Goal: Check status: Check status

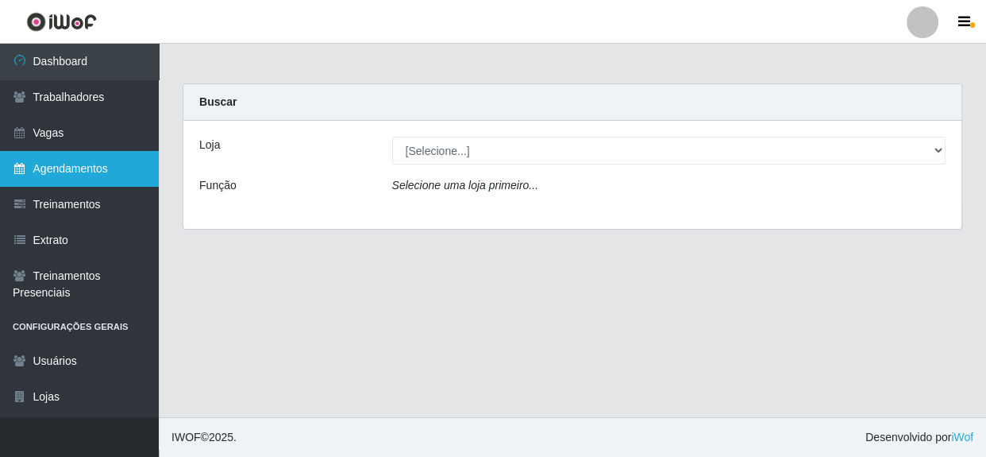
click at [104, 160] on link "Agendamentos" at bounding box center [79, 169] width 159 height 36
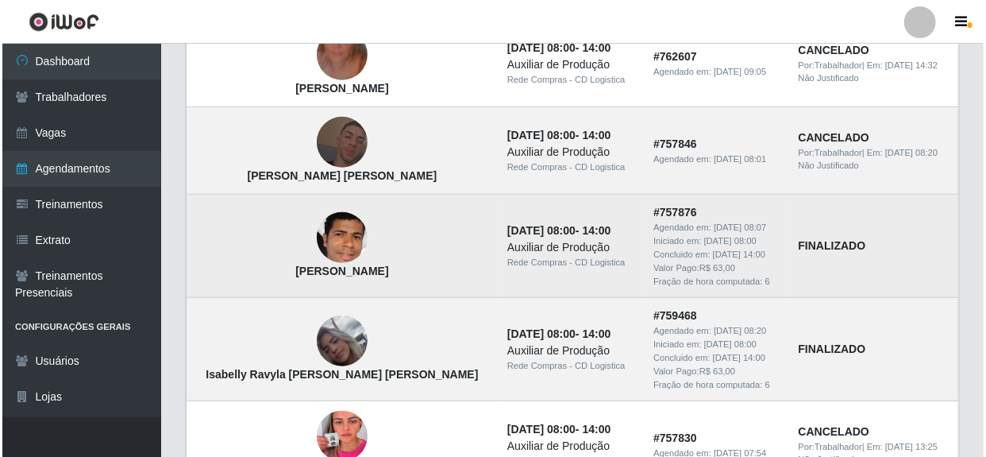
scroll to position [505, 0]
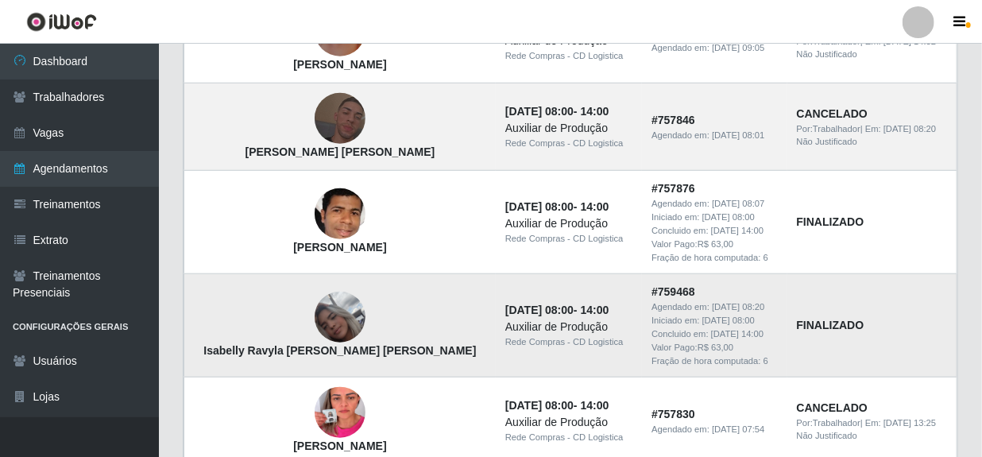
click at [314, 312] on img at bounding box center [339, 317] width 51 height 91
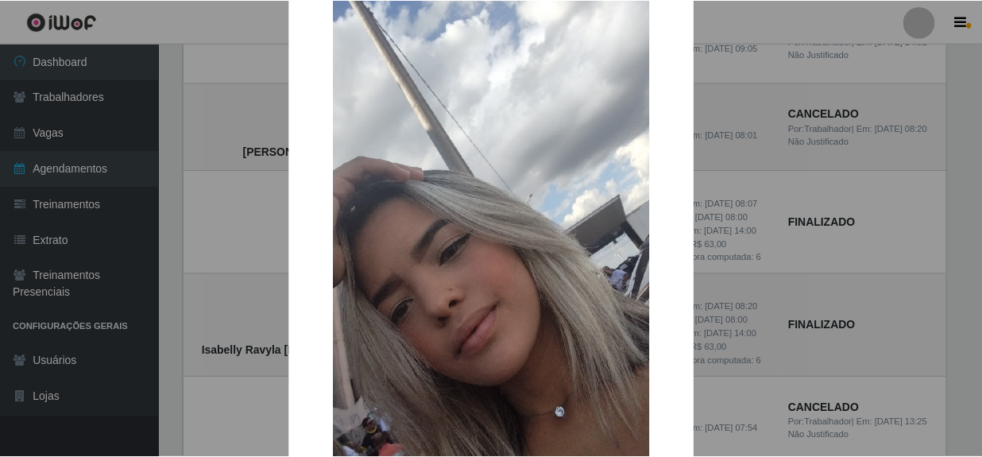
scroll to position [144, 0]
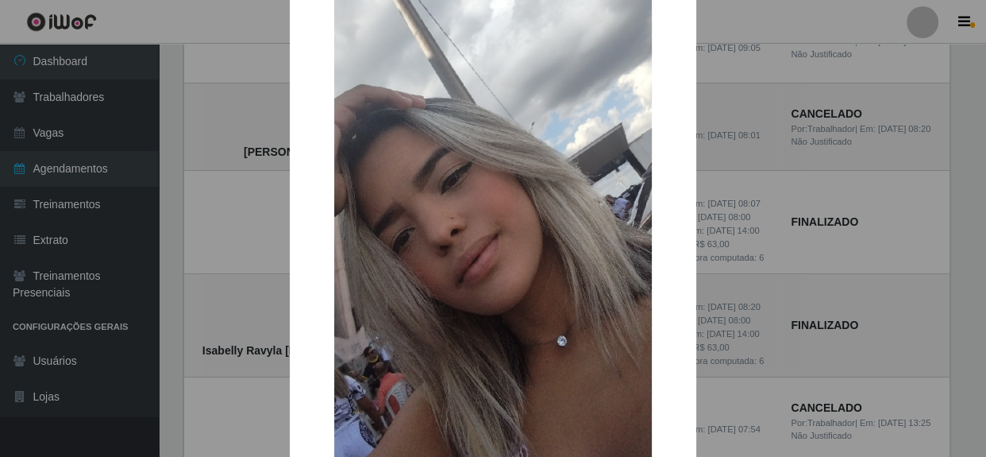
click at [805, 220] on div "× [PERSON_NAME] [PERSON_NAME] OK Cancel" at bounding box center [493, 228] width 986 height 457
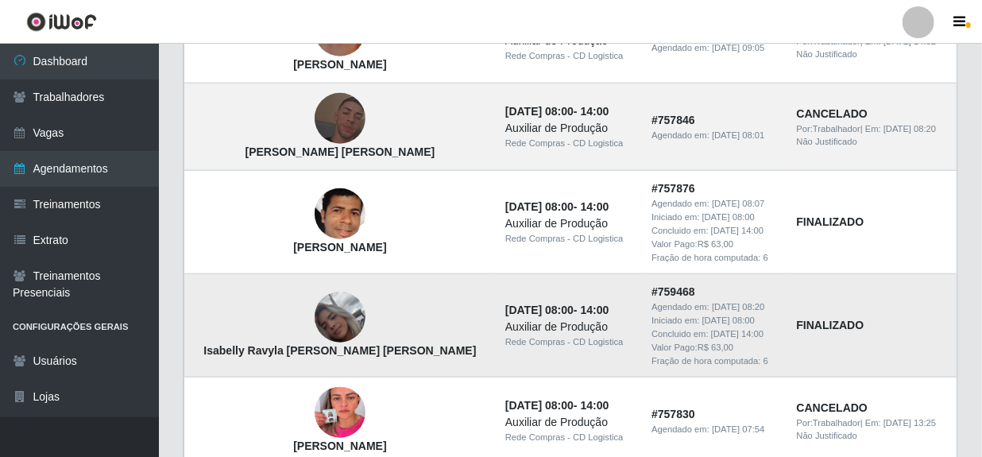
click at [314, 318] on img at bounding box center [339, 317] width 51 height 91
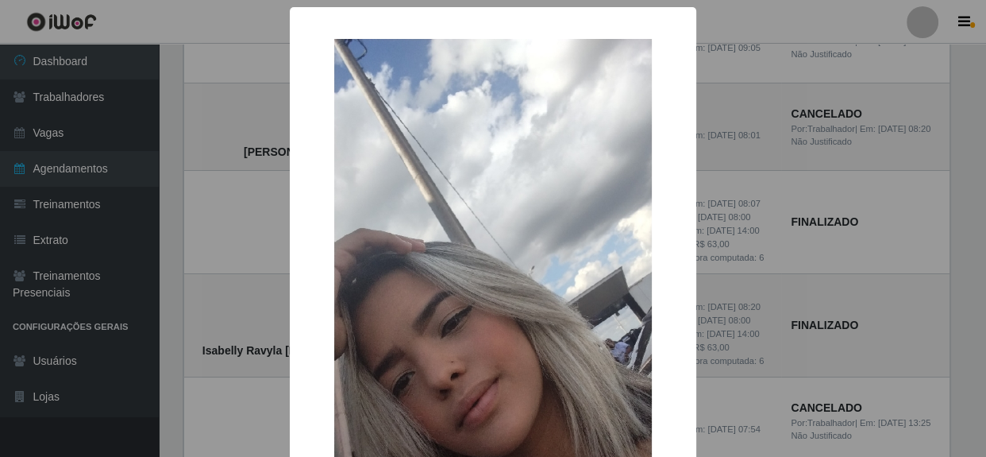
click at [809, 237] on div "× [PERSON_NAME] [PERSON_NAME] OK Cancel" at bounding box center [493, 228] width 986 height 457
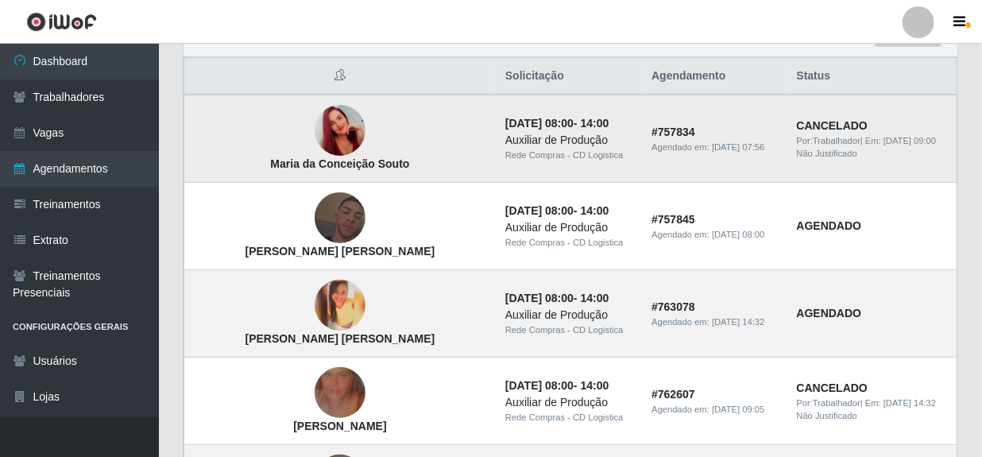
click at [314, 140] on img at bounding box center [339, 131] width 51 height 91
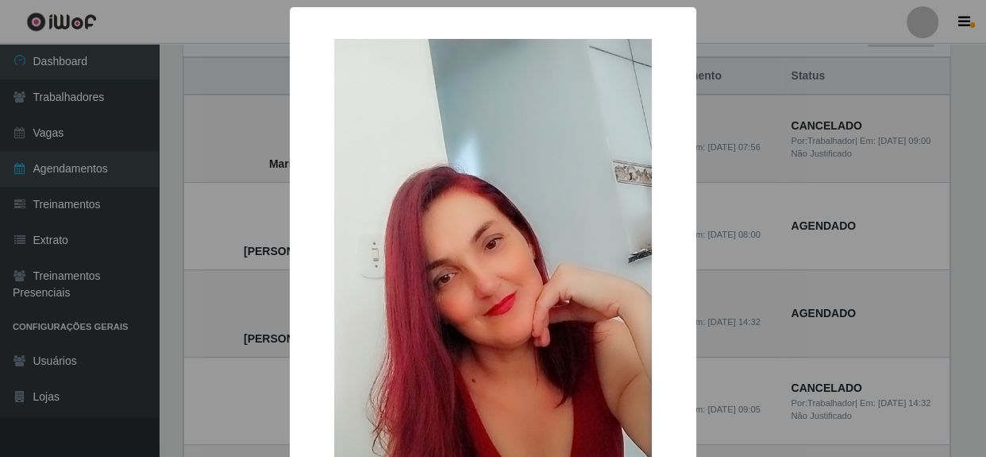
click at [812, 183] on div "× [PERSON_NAME] [PERSON_NAME] OK Cancel" at bounding box center [493, 228] width 986 height 457
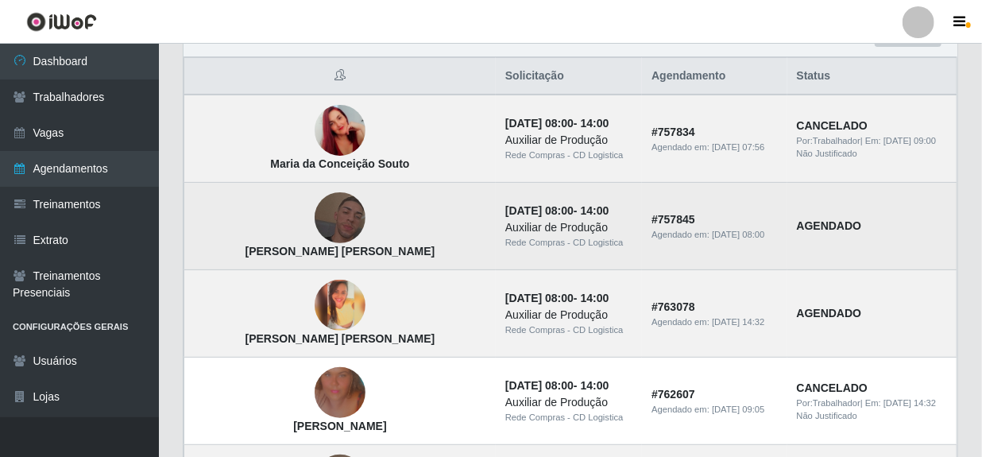
click at [314, 214] on img at bounding box center [339, 218] width 51 height 91
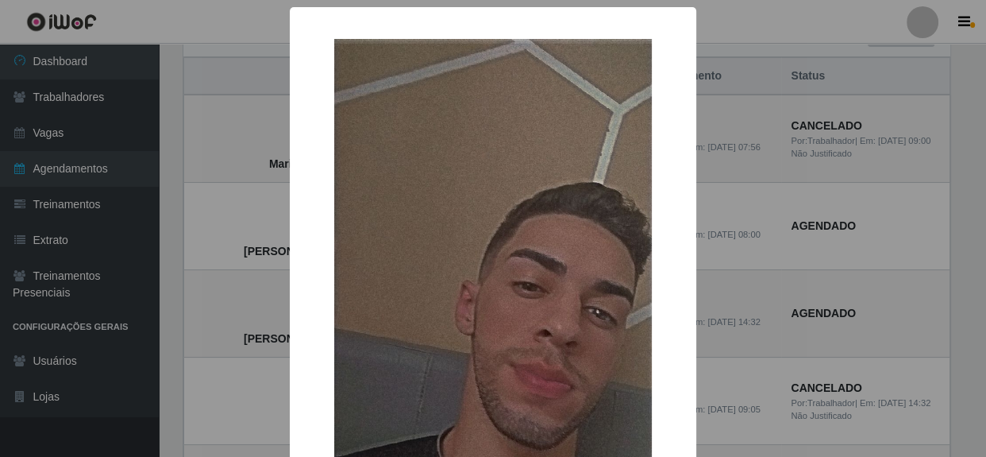
click at [699, 208] on div "× [PERSON_NAME] [PERSON_NAME] OK Cancel" at bounding box center [493, 228] width 986 height 457
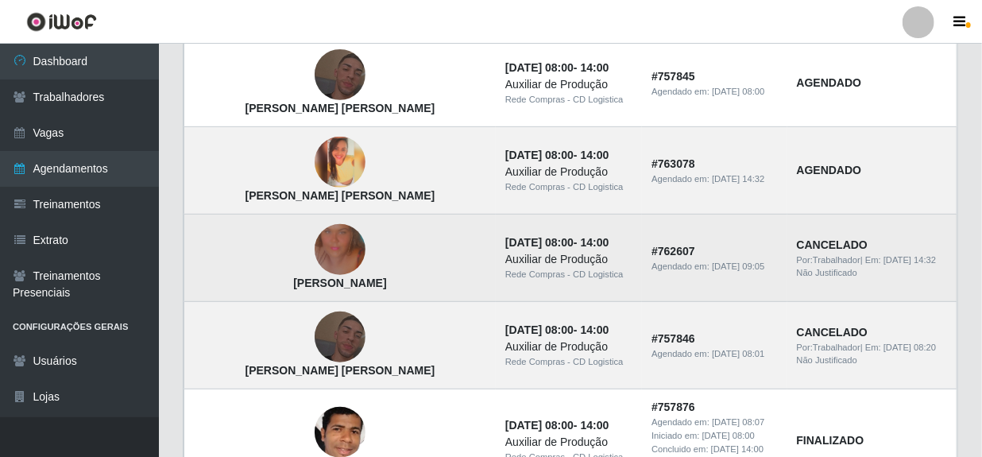
scroll to position [288, 0]
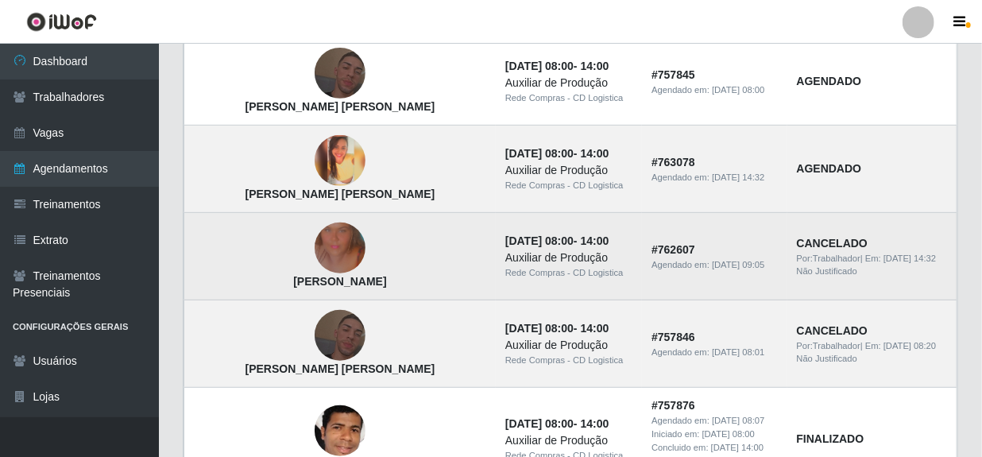
click at [314, 253] on img at bounding box center [339, 248] width 51 height 91
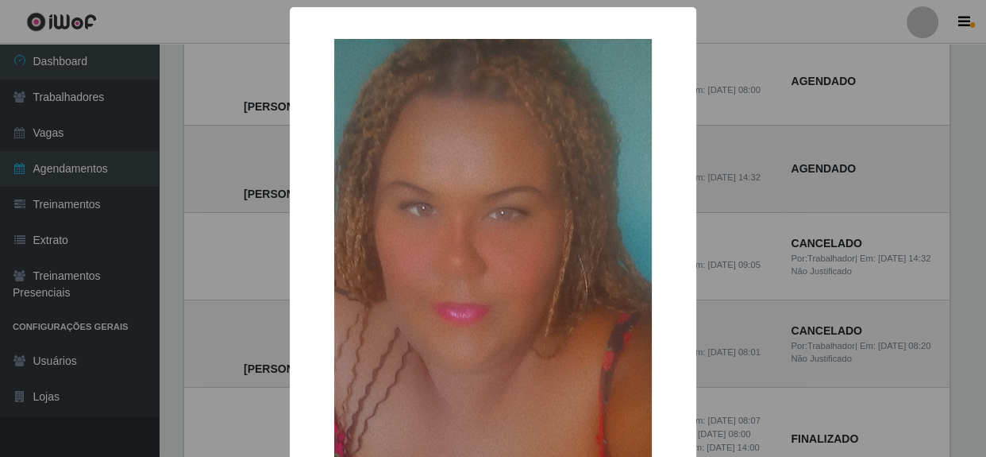
click at [721, 198] on div "× [PERSON_NAME] OK Cancel" at bounding box center [493, 228] width 986 height 457
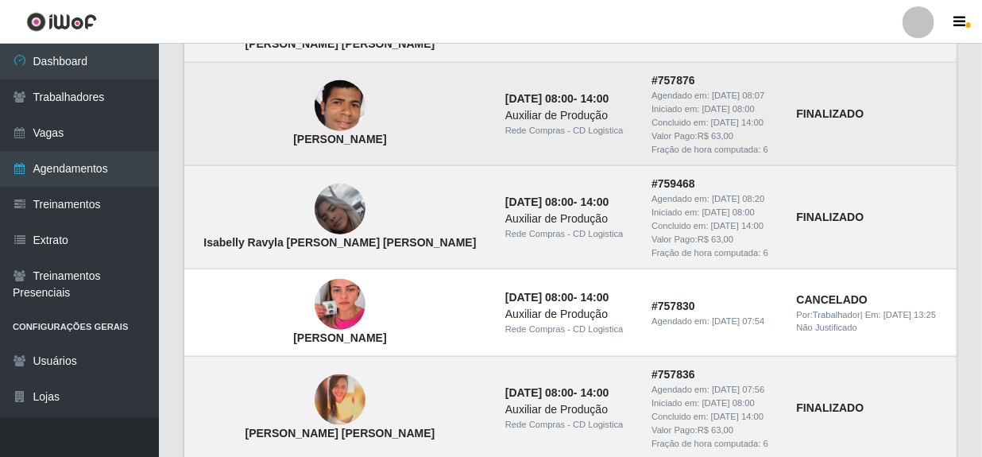
scroll to position [650, 0]
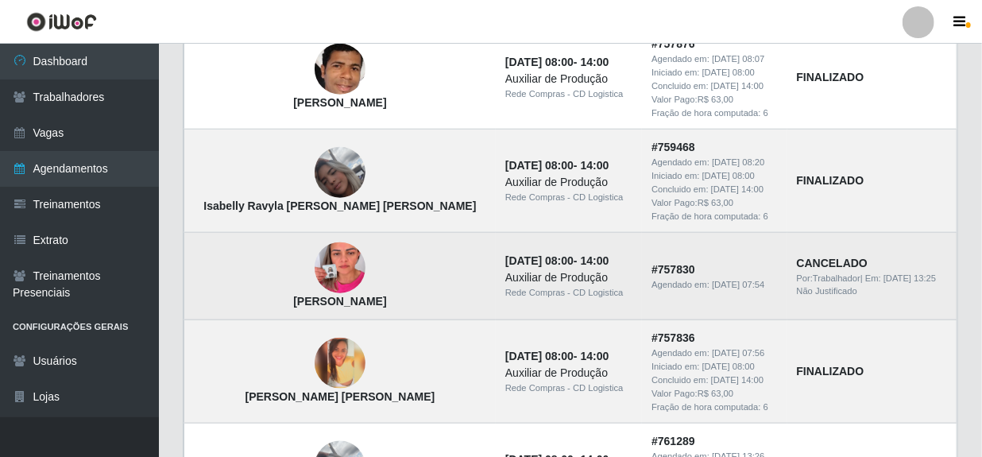
click at [314, 264] on img at bounding box center [339, 268] width 51 height 91
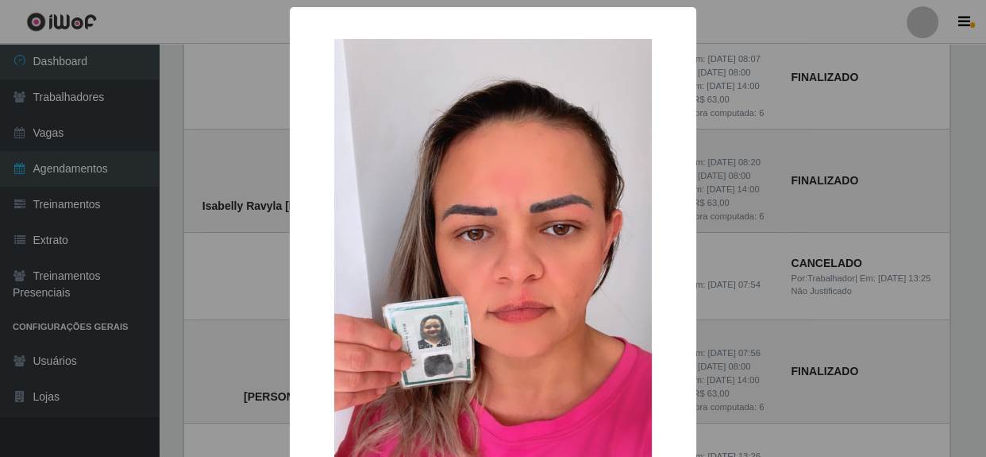
click at [718, 199] on div "× [PERSON_NAME] OK Cancel" at bounding box center [493, 228] width 986 height 457
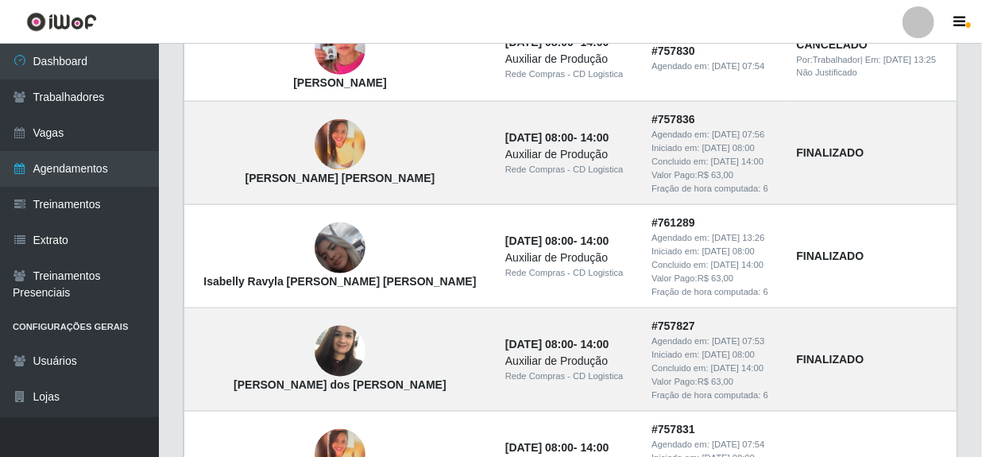
scroll to position [866, 0]
